Goal: Transaction & Acquisition: Purchase product/service

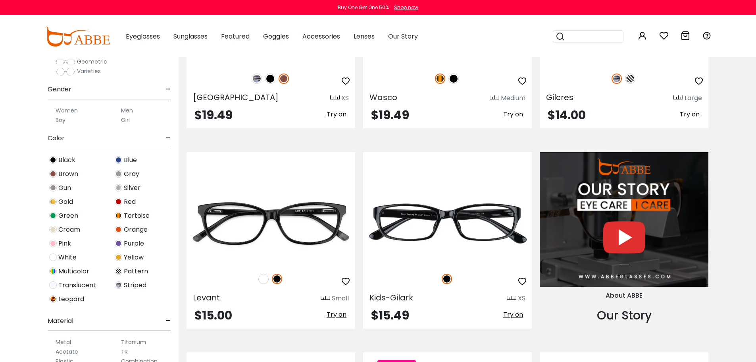
scroll to position [119, 0]
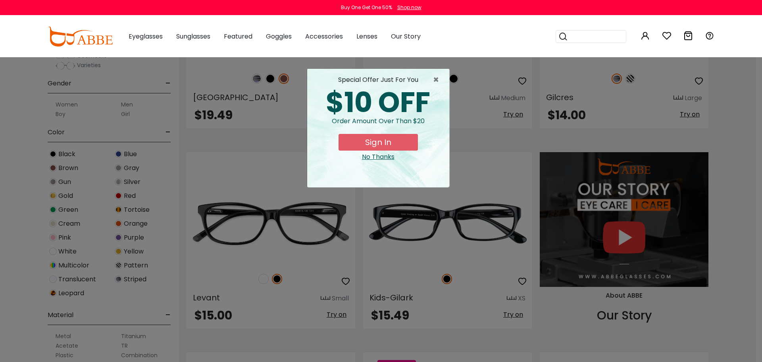
click at [378, 154] on div "No Thanks" at bounding box center [378, 157] width 129 height 10
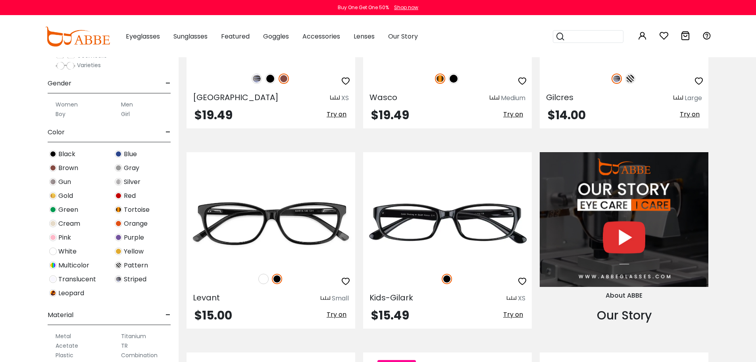
click at [132, 208] on span "Tortoise" at bounding box center [137, 210] width 26 height 10
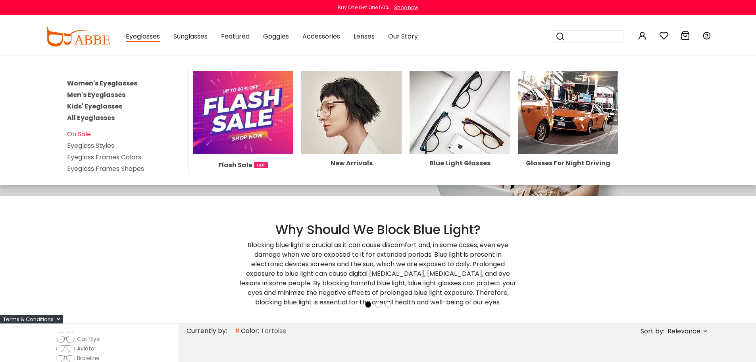
click at [121, 83] on link "Women's Eyeglasses" at bounding box center [102, 83] width 70 height 9
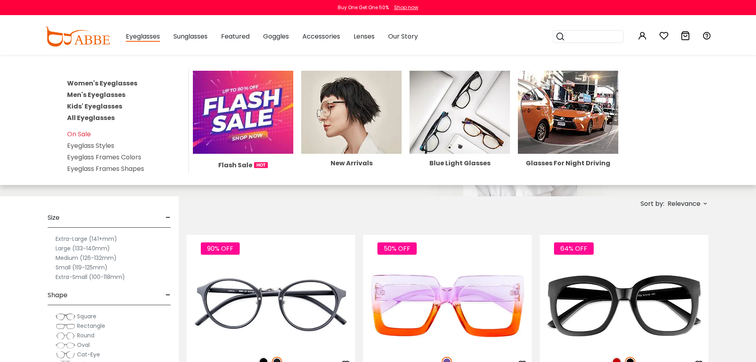
click at [99, 147] on link "Eyeglass Styles" at bounding box center [90, 145] width 47 height 9
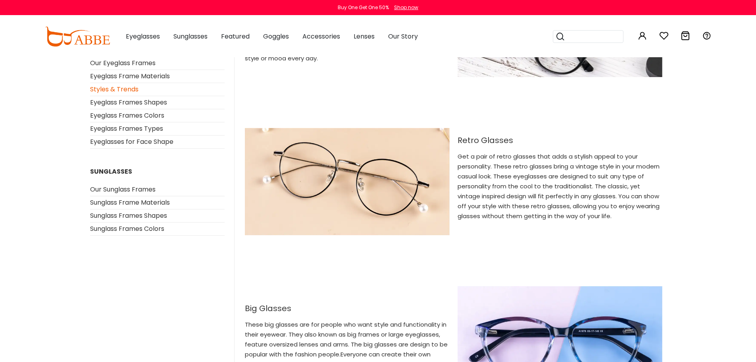
scroll to position [873, 0]
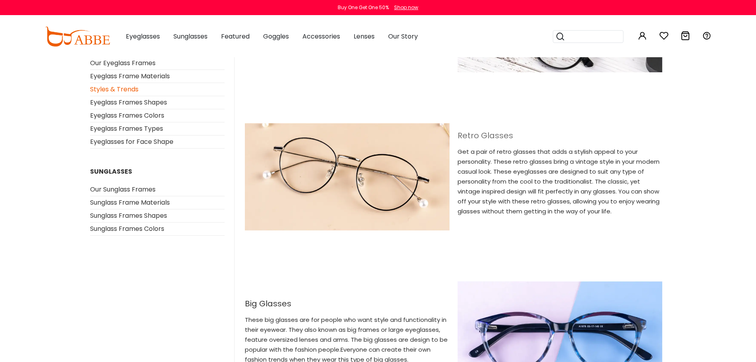
click at [475, 132] on h2 "Retro Glasses" at bounding box center [560, 136] width 205 height 10
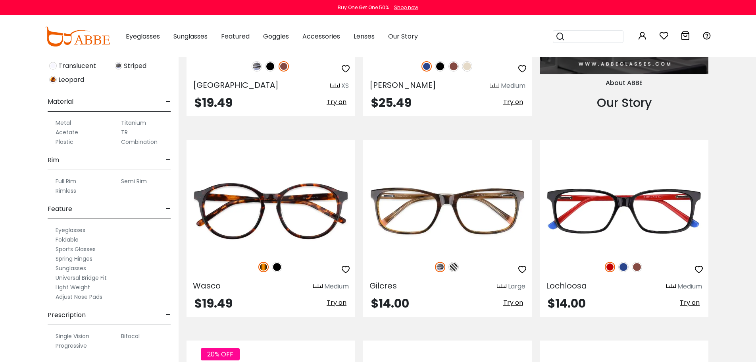
scroll to position [333, 0]
click at [92, 295] on label "Adjust Nose Pads" at bounding box center [79, 296] width 47 height 10
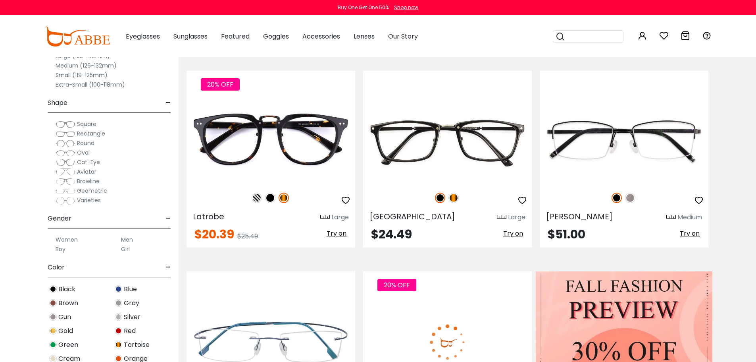
scroll to position [159, 0]
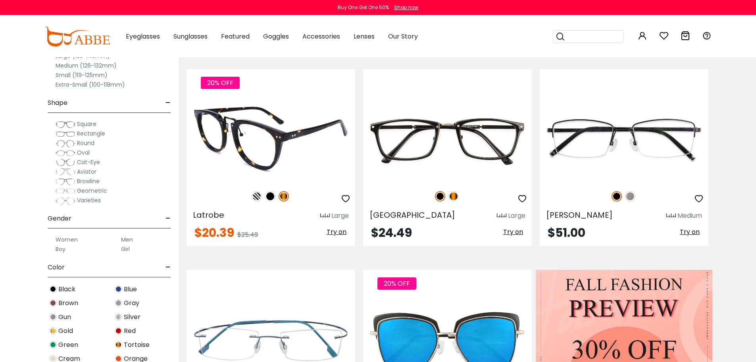
click at [258, 197] on img at bounding box center [257, 196] width 10 height 10
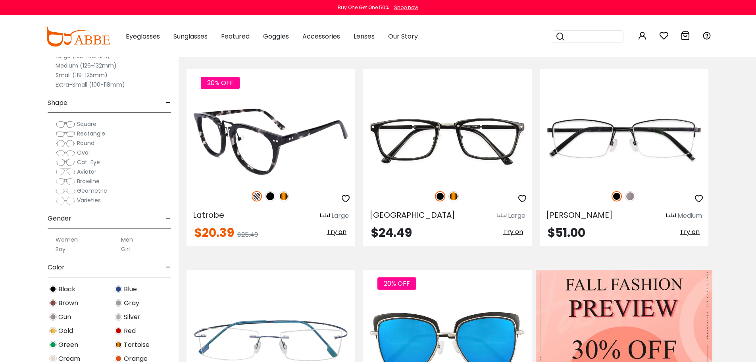
click at [273, 199] on img at bounding box center [270, 196] width 10 height 10
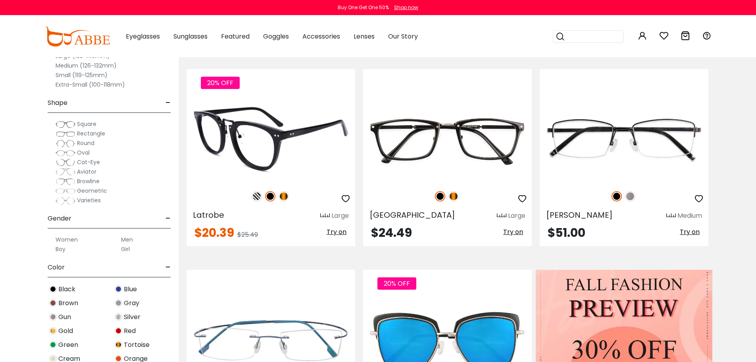
click at [283, 198] on img at bounding box center [284, 196] width 10 height 10
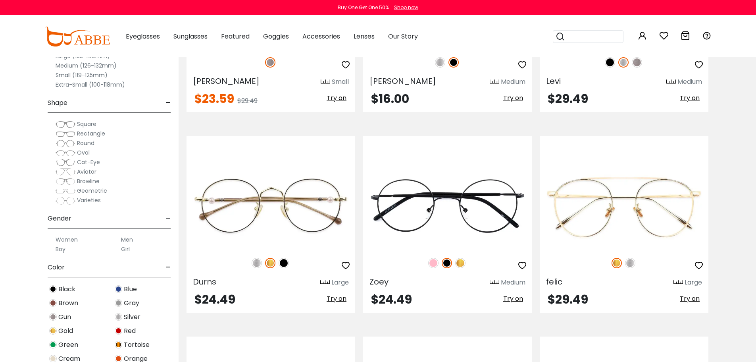
scroll to position [1738, 0]
